Goal: Find contact information: Find contact information

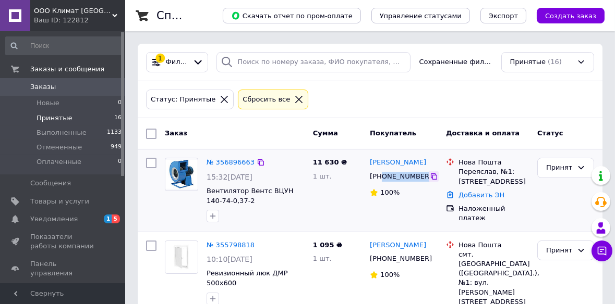
drag, startPoint x: 380, startPoint y: 177, endPoint x: 419, endPoint y: 179, distance: 38.1
click at [419, 179] on div "[PHONE_NUMBER]" at bounding box center [403, 177] width 70 height 12
copy div "0636106496"
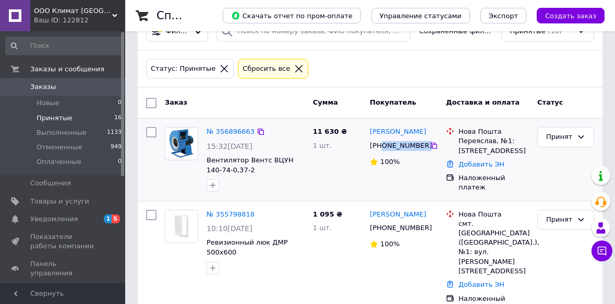
scroll to position [47, 0]
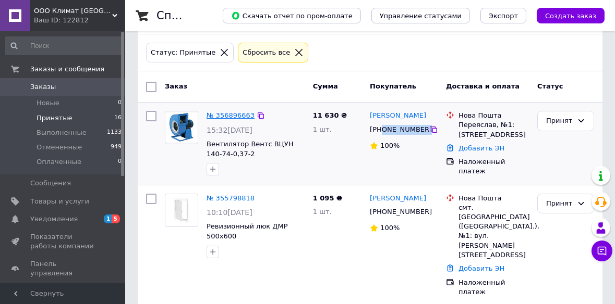
click at [239, 114] on link "№ 356896663" at bounding box center [230, 116] width 48 height 8
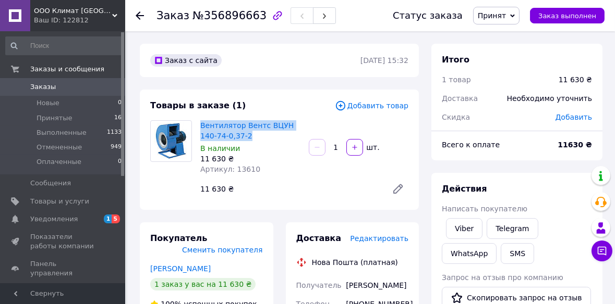
drag, startPoint x: 200, startPoint y: 125, endPoint x: 242, endPoint y: 140, distance: 44.4
copy link "Вентилятор Вентс ВЦУН 140-74-0,37-2"
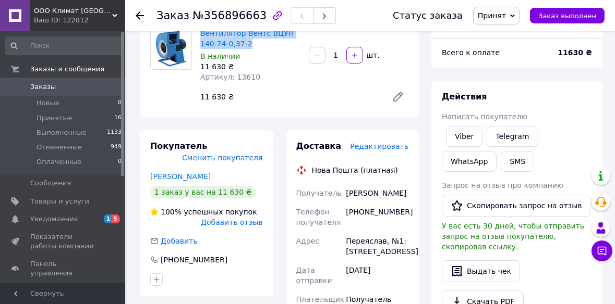
scroll to position [142, 0]
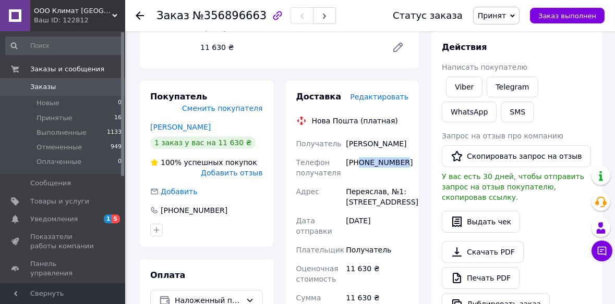
drag, startPoint x: 359, startPoint y: 171, endPoint x: 406, endPoint y: 176, distance: 47.1
click at [406, 176] on div "[PHONE_NUMBER]" at bounding box center [376, 167] width 67 height 29
copy div "0636106496"
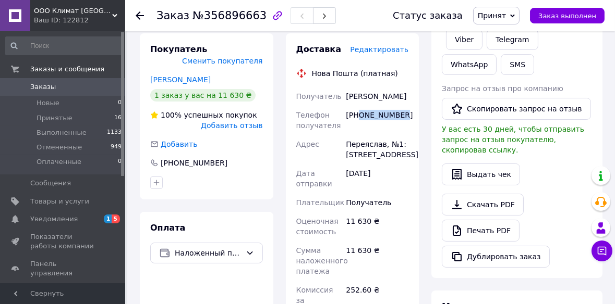
scroll to position [0, 0]
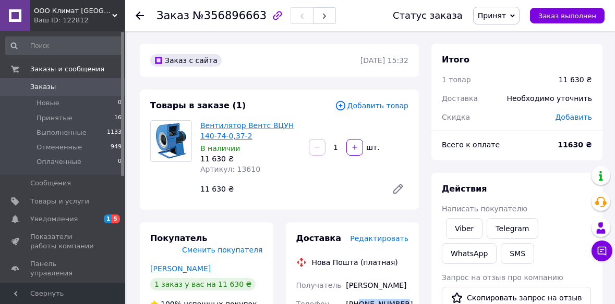
click at [241, 125] on link "Вентилятор Вентс ВЦУН 140-74-0,37-2" at bounding box center [246, 130] width 93 height 19
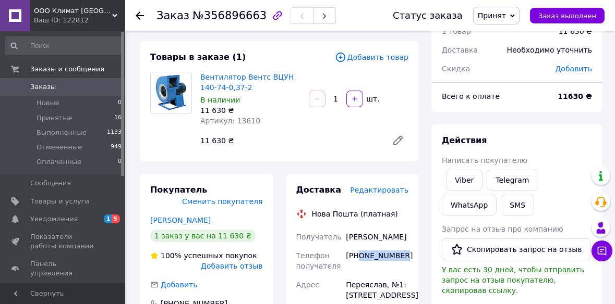
scroll to position [94, 0]
